Goal: Information Seeking & Learning: Learn about a topic

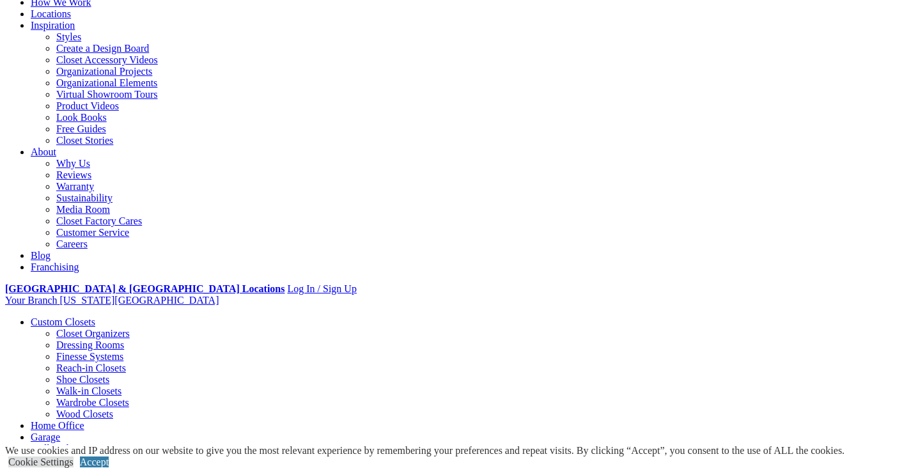
scroll to position [131, 0]
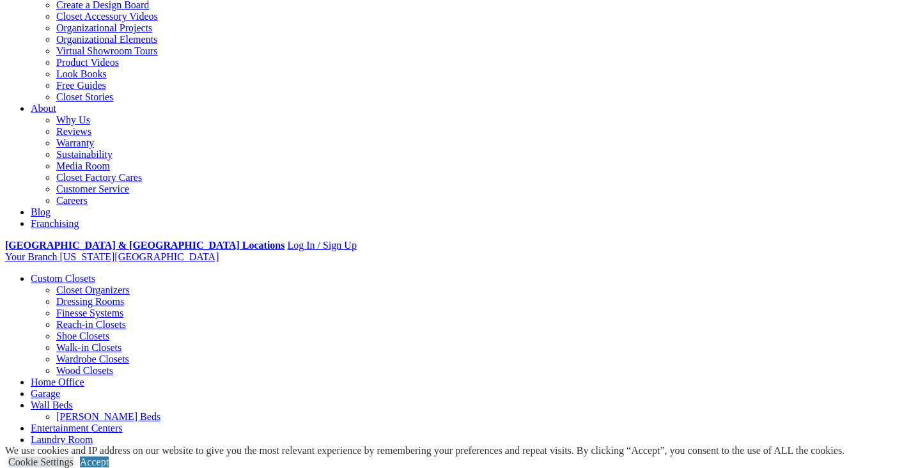
scroll to position [234, 0]
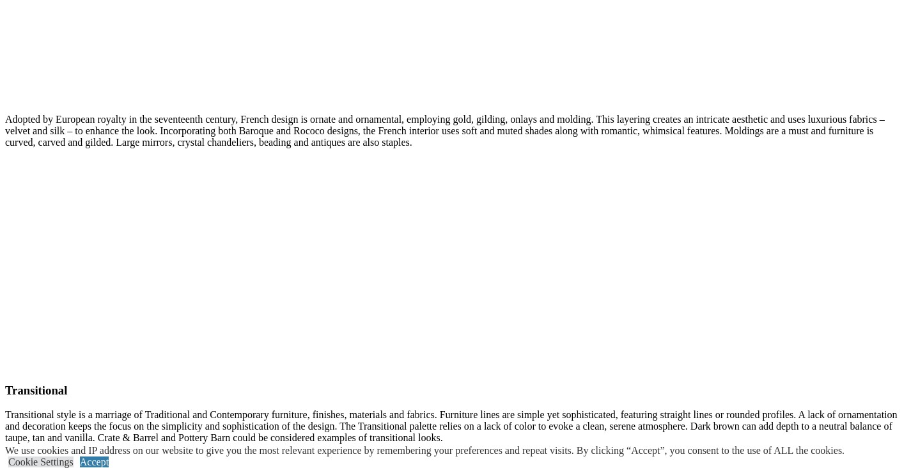
scroll to position [2879, 0]
